Goal: Information Seeking & Learning: Learn about a topic

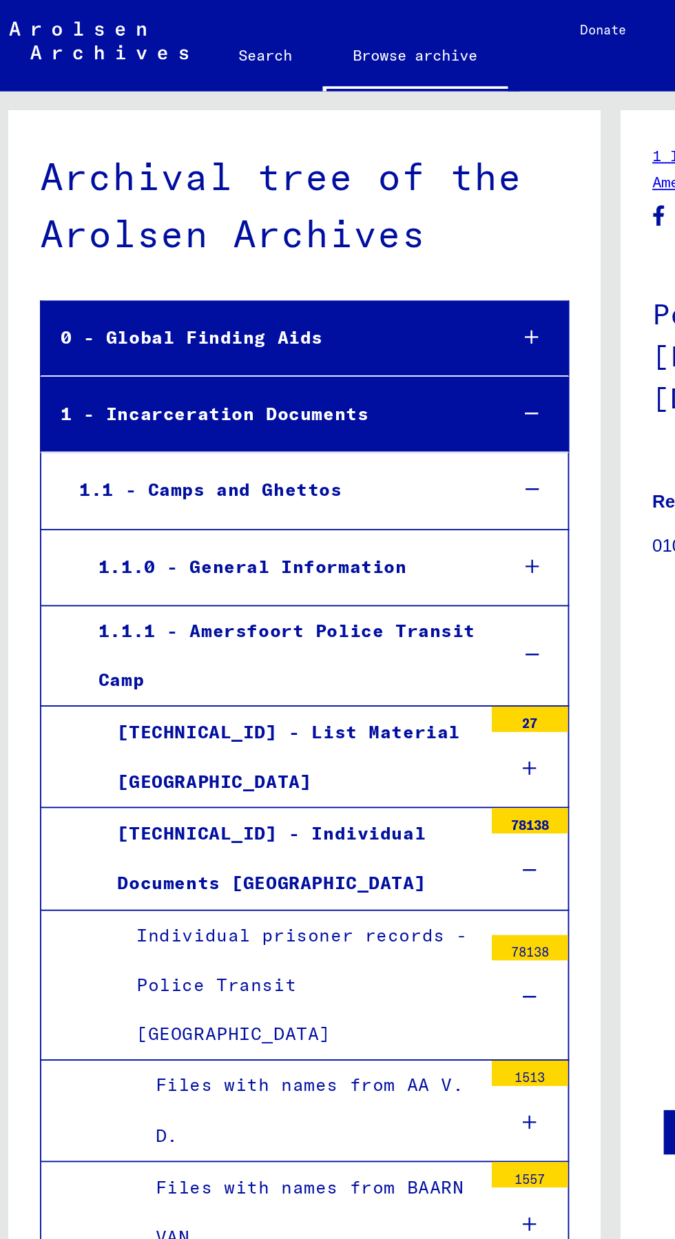
click at [305, 271] on div at bounding box center [295, 266] width 39 height 41
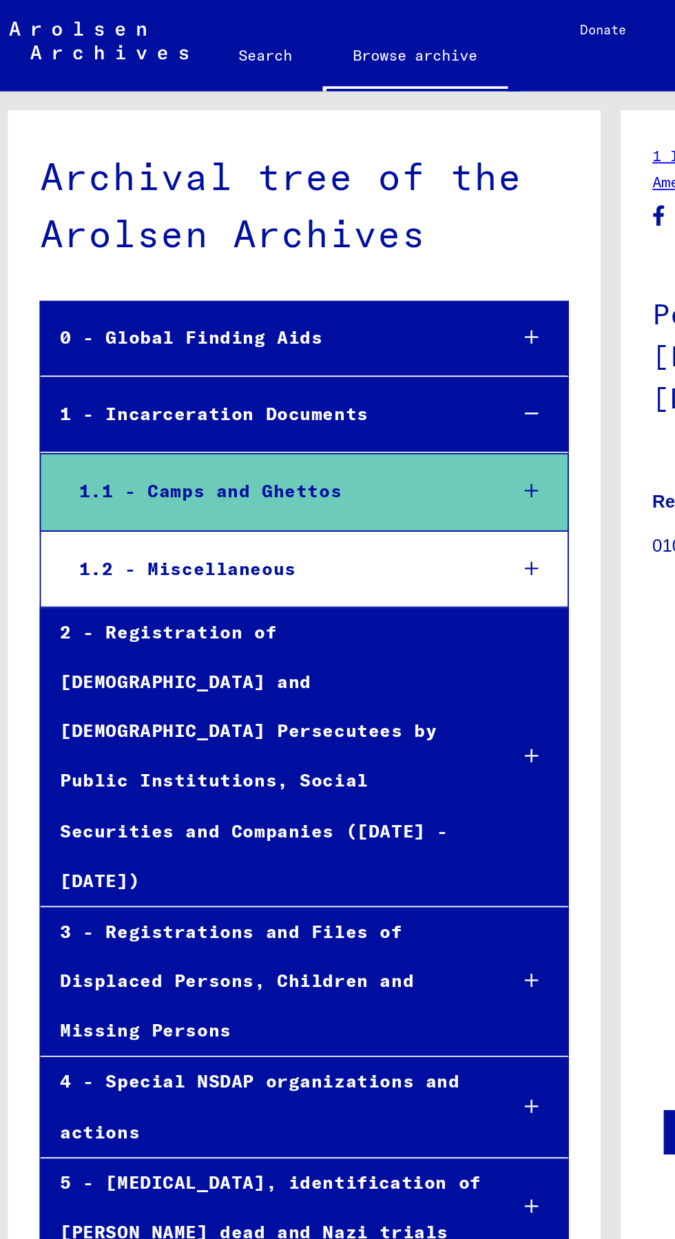
click at [70, 268] on div "1.1 - Camps and Ghettos" at bounding box center [154, 267] width 230 height 27
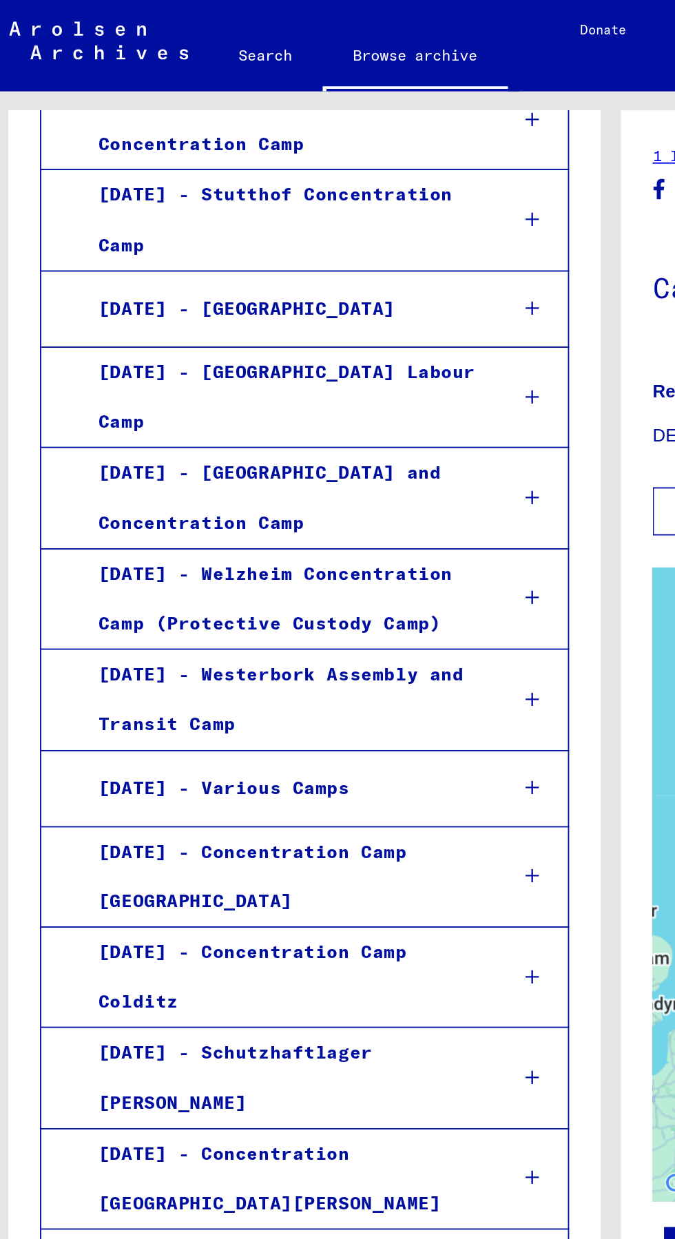
scroll to position [6, 0]
